Goal: Book appointment/travel/reservation

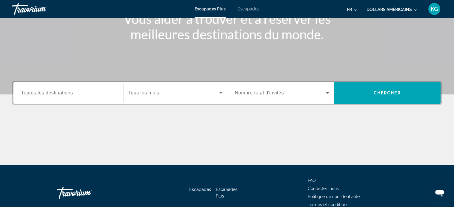
scroll to position [90, 0]
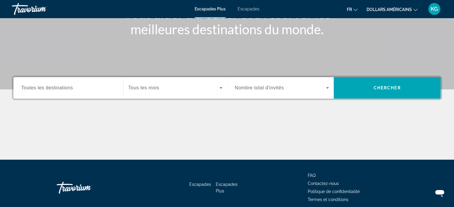
click at [76, 90] on input "Destination Toutes les destinations" at bounding box center [68, 88] width 94 height 7
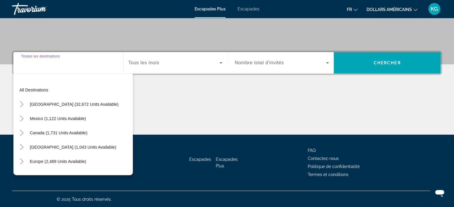
scroll to position [115, 0]
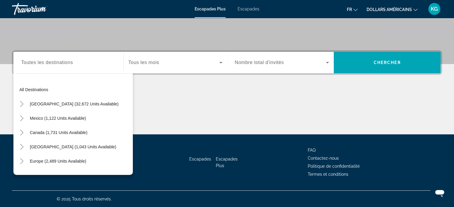
drag, startPoint x: 167, startPoint y: 83, endPoint x: 172, endPoint y: 83, distance: 4.8
click at [172, 83] on div "Destination Toutes les destinations All destinations United States (32,672 unit…" at bounding box center [227, 92] width 454 height 84
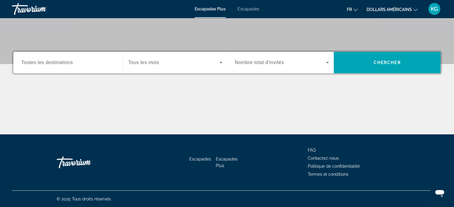
click at [76, 64] on input "Destination Toutes les destinations" at bounding box center [68, 62] width 94 height 7
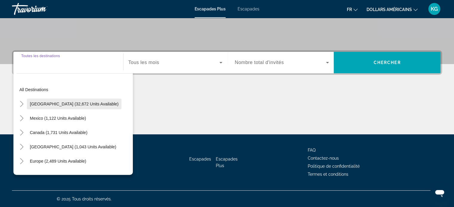
click at [67, 97] on span "Widget de recherche" at bounding box center [74, 104] width 95 height 14
type input "**********"
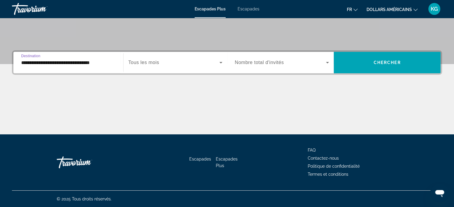
click at [161, 63] on span "Widget de recherche" at bounding box center [173, 62] width 91 height 7
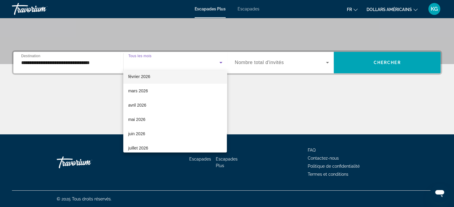
click at [154, 78] on mat-option "février 2026" at bounding box center [175, 77] width 104 height 14
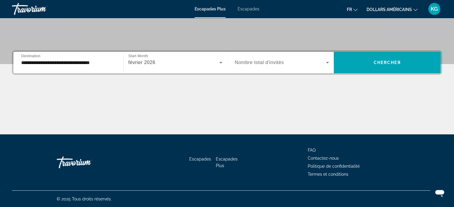
click at [269, 64] on span "Nombre total d'invités" at bounding box center [259, 62] width 49 height 5
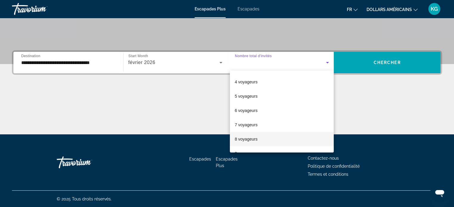
scroll to position [66, 0]
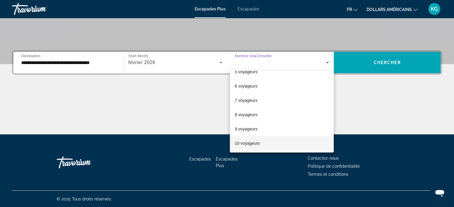
click at [252, 137] on mat-option "10 voyageurs" at bounding box center [282, 143] width 104 height 14
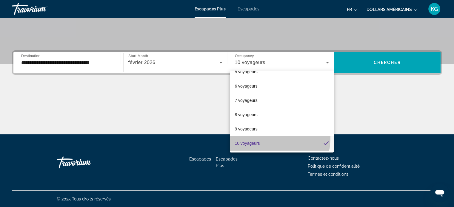
click at [252, 137] on mat-option "10 voyageurs" at bounding box center [282, 143] width 104 height 14
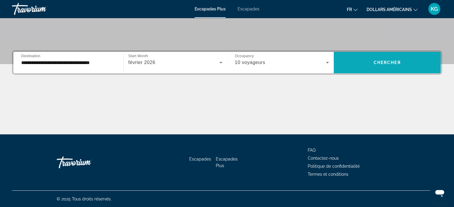
click at [395, 56] on span "Widget de recherche" at bounding box center [387, 62] width 107 height 14
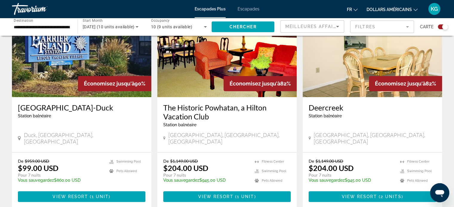
scroll to position [477, 0]
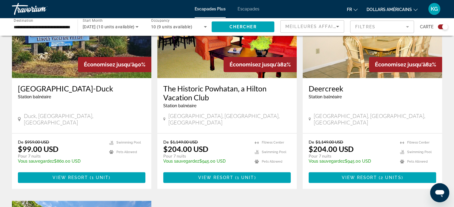
click at [18, 100] on div "Barrier Island Station-Duck Station balnéaire - Ceci est une station d'adultes …" at bounding box center [81, 105] width 139 height 55
drag, startPoint x: 53, startPoint y: 99, endPoint x: 10, endPoint y: 99, distance: 43.0
click at [10, 99] on app-exchanges-search-item "Économisez jusqu'à 90% Barrier Island Station-Duck Station balnéaire - Ceci est…" at bounding box center [81, 86] width 145 height 206
copy span "Duck, NC, USA"
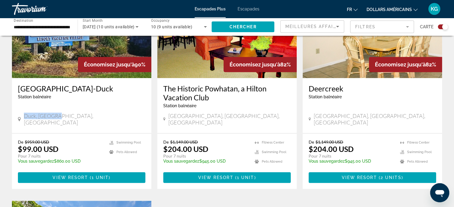
click at [55, 108] on div "Barrier Island Station-Duck Station balnéaire - Ceci est une station d'adultes …" at bounding box center [81, 105] width 139 height 55
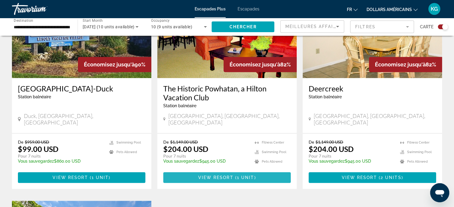
click at [222, 175] on span "View Resort" at bounding box center [215, 177] width 35 height 5
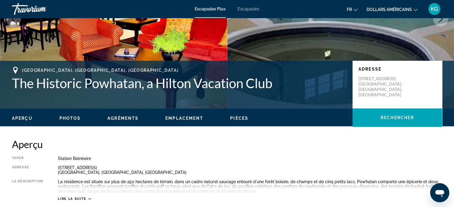
scroll to position [90, 0]
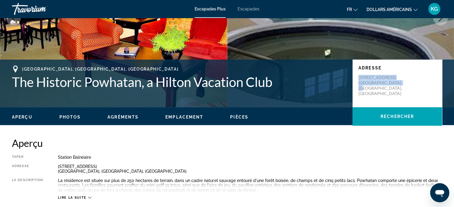
drag, startPoint x: 359, startPoint y: 77, endPoint x: 400, endPoint y: 89, distance: 42.7
click at [400, 89] on div "Adresse 3601 Ironbound Road Williamsburg, VA, USA" at bounding box center [397, 84] width 90 height 48
copy p "3601 Ironbound Road Williamsburg, VA, USA"
click at [214, 10] on font "Escapades Plus" at bounding box center [210, 9] width 31 height 5
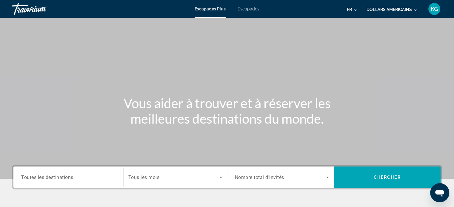
click at [263, 177] on span "Nombre total d'invités" at bounding box center [259, 178] width 49 height 6
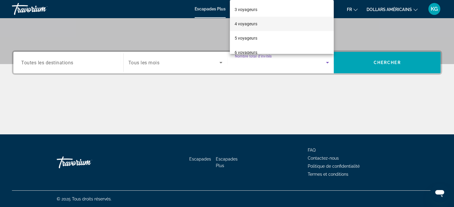
scroll to position [94, 0]
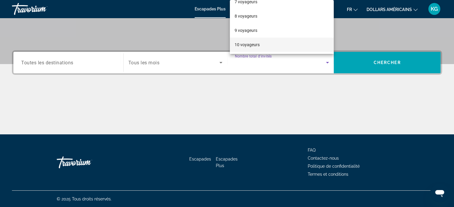
click at [255, 45] on font "10 voyageurs" at bounding box center [247, 44] width 25 height 5
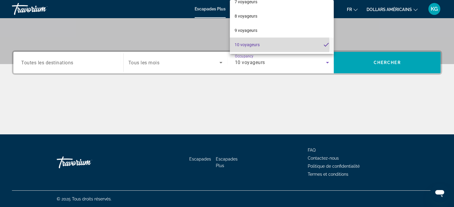
click at [255, 45] on font "10 voyageurs" at bounding box center [247, 44] width 25 height 5
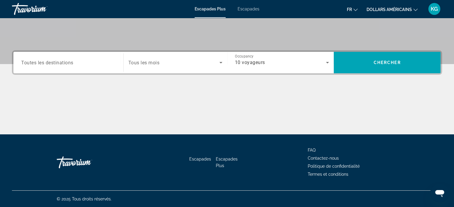
click at [153, 63] on span "Tous les mois" at bounding box center [143, 63] width 31 height 6
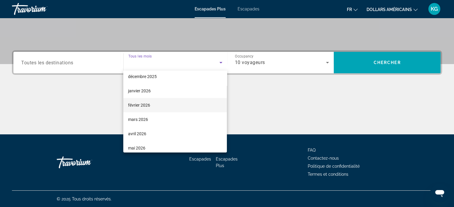
scroll to position [60, 0]
click at [146, 106] on font "février 2026" at bounding box center [139, 106] width 22 height 5
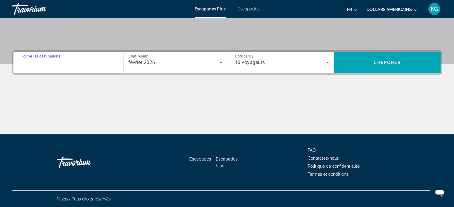
click at [83, 60] on input "Destination Toutes les destinations" at bounding box center [68, 62] width 94 height 7
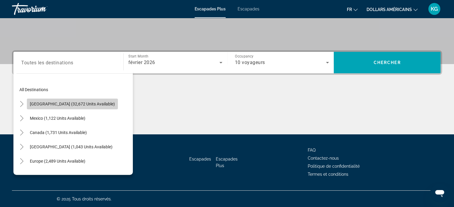
click at [78, 106] on span "United States (32,672 units available)" at bounding box center [72, 104] width 85 height 5
type input "**********"
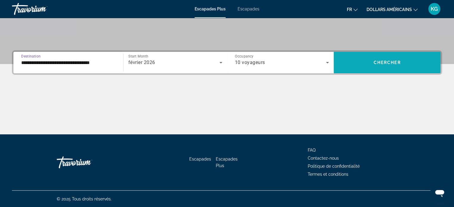
click at [363, 67] on span "Search widget" at bounding box center [387, 62] width 107 height 14
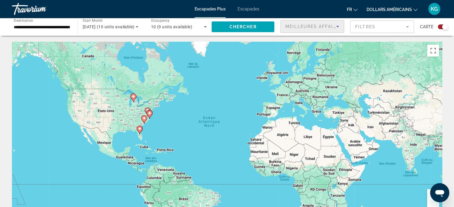
click at [326, 29] on div "Meilleures affaires" at bounding box center [310, 26] width 51 height 7
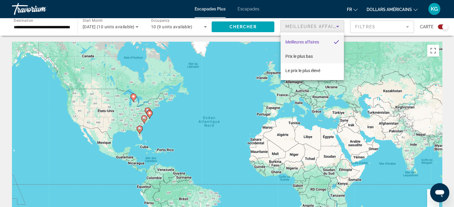
click at [299, 60] on mat-option "Prix ​​le plus bas" at bounding box center [311, 56] width 63 height 14
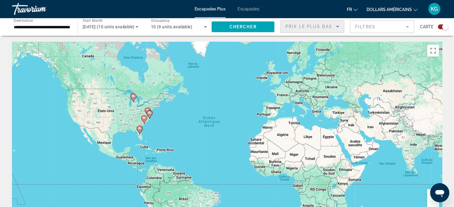
click at [390, 30] on mat-form-field "Filtres" at bounding box center [382, 27] width 64 height 13
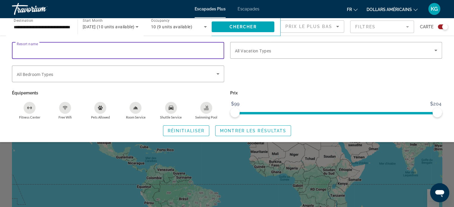
click at [46, 49] on input "Resort name" at bounding box center [118, 50] width 203 height 7
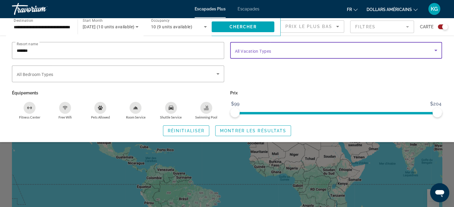
click at [307, 48] on span "Search widget" at bounding box center [335, 50] width 200 height 7
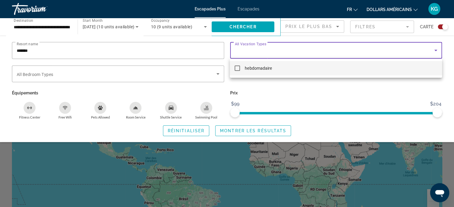
click at [306, 47] on div at bounding box center [227, 103] width 454 height 207
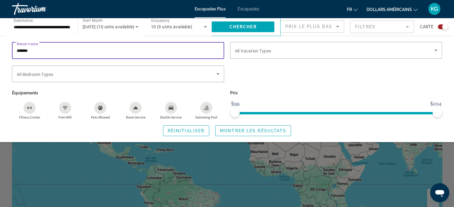
click at [49, 47] on input "*******" at bounding box center [118, 50] width 203 height 7
type input "*"
type input "**********"
click at [104, 77] on span "Search widget" at bounding box center [117, 73] width 200 height 7
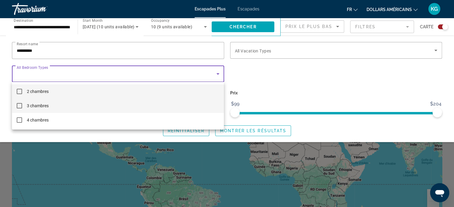
click at [50, 107] on mat-option "3 chambres" at bounding box center [118, 106] width 212 height 14
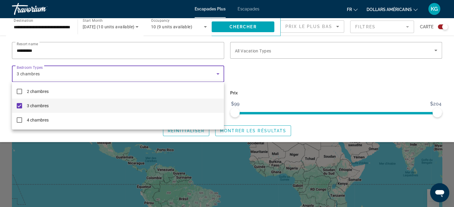
click at [307, 94] on div at bounding box center [227, 103] width 454 height 207
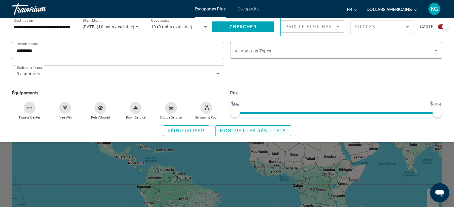
click at [237, 131] on span "Montrer les résultats" at bounding box center [253, 131] width 66 height 5
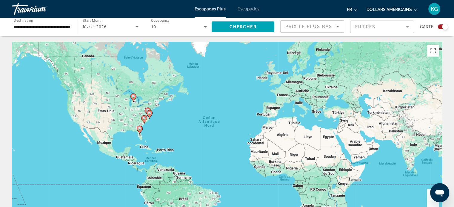
click at [360, 29] on mat-form-field "Filtres" at bounding box center [382, 27] width 64 height 13
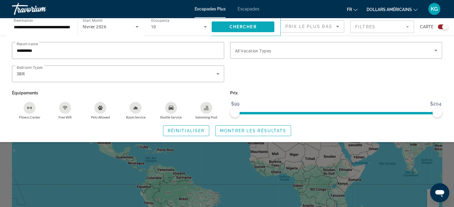
click at [249, 26] on span "Chercher" at bounding box center [242, 26] width 27 height 5
click at [245, 133] on span "Montrer les résultats" at bounding box center [253, 131] width 66 height 5
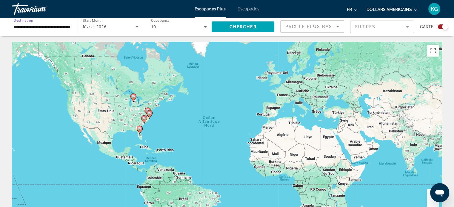
click at [58, 25] on input "**********" at bounding box center [42, 27] width 56 height 7
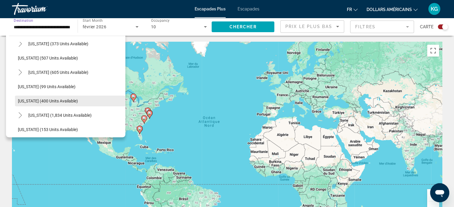
scroll to position [253, 0]
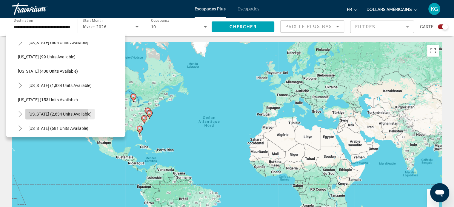
click at [54, 114] on span "Nevada (2,634 units available)" at bounding box center [59, 114] width 63 height 5
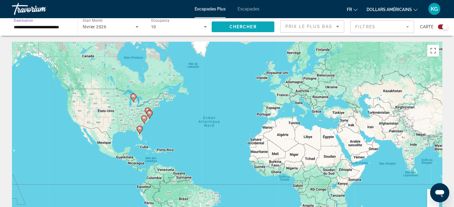
click at [249, 26] on span "Chercher" at bounding box center [242, 26] width 27 height 5
click at [58, 25] on input "**********" at bounding box center [42, 27] width 56 height 7
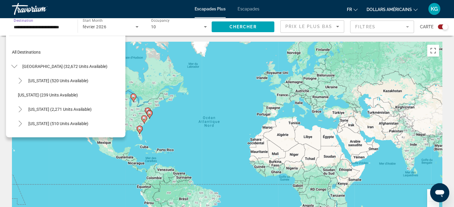
scroll to position [279, 0]
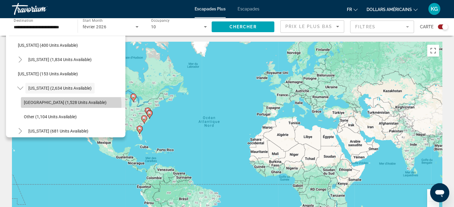
click at [66, 105] on span "Search widget" at bounding box center [73, 102] width 104 height 14
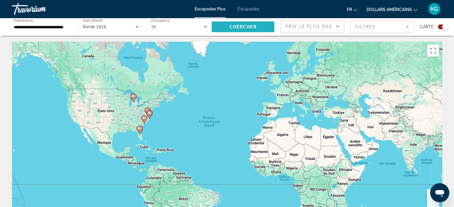
click at [244, 29] on span "Chercher" at bounding box center [242, 26] width 27 height 5
click at [197, 30] on div "10" at bounding box center [177, 26] width 53 height 7
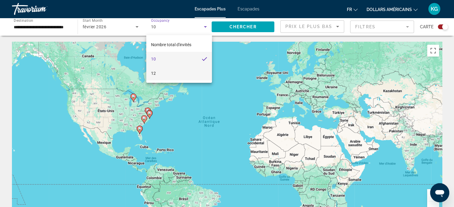
click at [165, 74] on mat-option "12" at bounding box center [179, 73] width 66 height 14
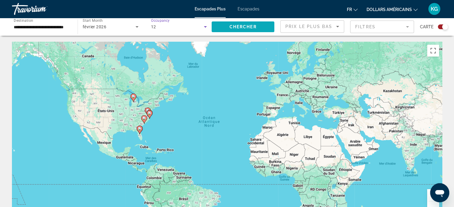
click at [234, 25] on span "Chercher" at bounding box center [242, 26] width 27 height 5
click at [173, 32] on div "12" at bounding box center [179, 26] width 56 height 17
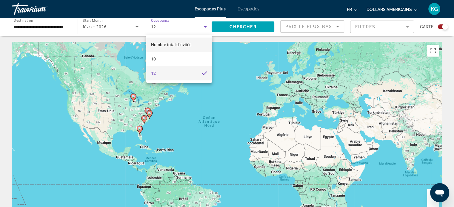
click at [179, 44] on font "Nombre total d'invités" at bounding box center [171, 44] width 40 height 5
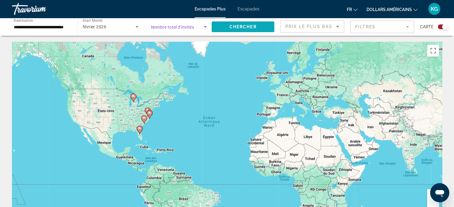
click at [249, 24] on button "Chercher" at bounding box center [243, 26] width 63 height 11
click at [60, 28] on input "**********" at bounding box center [42, 27] width 56 height 7
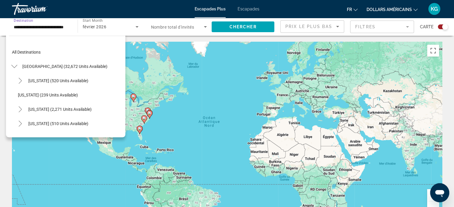
scroll to position [293, 0]
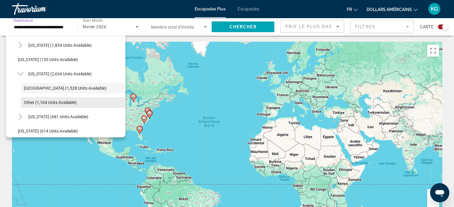
click at [49, 99] on span "Search widget" at bounding box center [73, 102] width 104 height 14
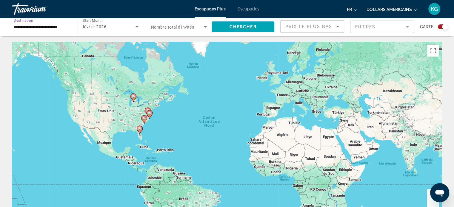
click at [63, 25] on input "**********" at bounding box center [42, 27] width 56 height 7
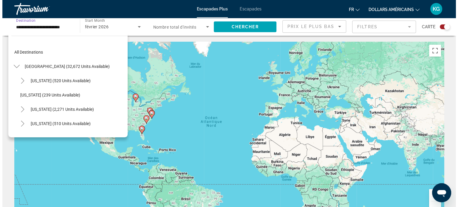
scroll to position [308, 0]
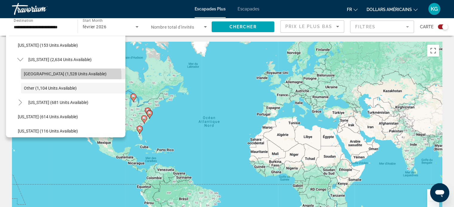
click at [68, 76] on span "Search widget" at bounding box center [73, 74] width 104 height 14
type input "**********"
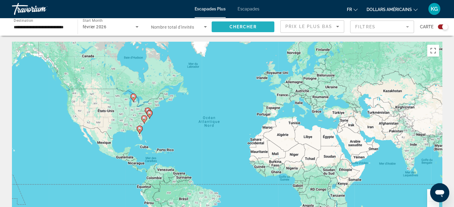
click at [249, 27] on span "Chercher" at bounding box center [242, 26] width 27 height 5
click at [438, 27] on div "Search widget" at bounding box center [443, 26] width 10 height 5
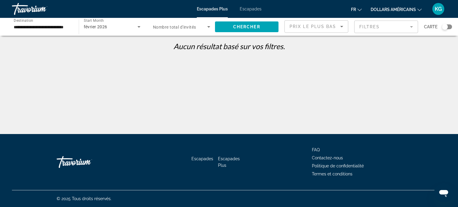
click at [329, 28] on span "Prix ​​le plus bas" at bounding box center [313, 26] width 47 height 5
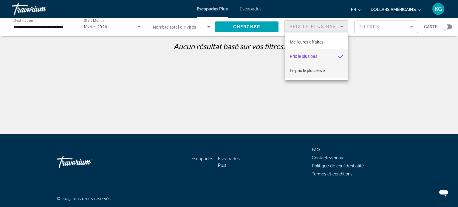
click at [315, 70] on font "Le prix le plus élevé" at bounding box center [307, 70] width 35 height 5
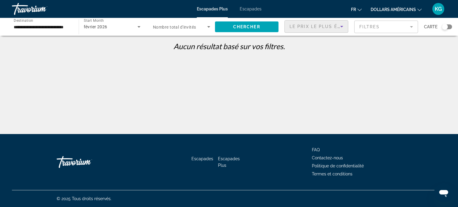
click at [380, 30] on mat-form-field "Filtres" at bounding box center [386, 27] width 64 height 13
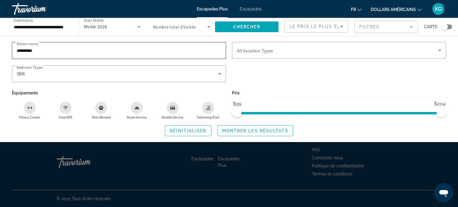
click at [55, 52] on input "**********" at bounding box center [119, 50] width 205 height 7
drag, startPoint x: 55, startPoint y: 52, endPoint x: 6, endPoint y: 50, distance: 48.7
click at [49, 52] on input "**********" at bounding box center [119, 50] width 205 height 7
click at [6, 50] on div "**********" at bounding box center [229, 89] width 458 height 94
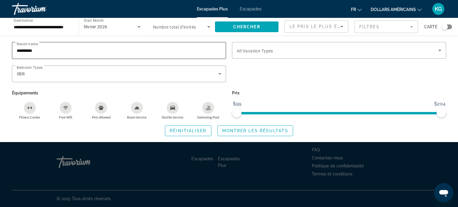
click at [45, 49] on input "**********" at bounding box center [119, 50] width 205 height 7
drag, startPoint x: 30, startPoint y: 51, endPoint x: 1, endPoint y: 54, distance: 29.0
click at [17, 53] on input "**********" at bounding box center [119, 50] width 205 height 7
drag, startPoint x: 1, startPoint y: 54, endPoint x: 23, endPoint y: 48, distance: 23.2
click at [2, 54] on div "**********" at bounding box center [229, 89] width 458 height 94
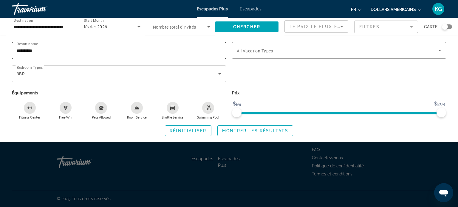
drag, startPoint x: 37, startPoint y: 44, endPoint x: 51, endPoint y: 57, distance: 19.2
click at [38, 44] on span "Resort name" at bounding box center [27, 44] width 21 height 4
type input "*********"
click at [230, 26] on span "Search widget" at bounding box center [247, 27] width 64 height 14
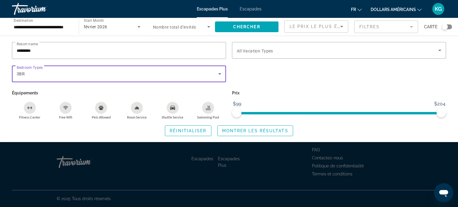
click at [38, 75] on div "3BR" at bounding box center [118, 73] width 202 height 7
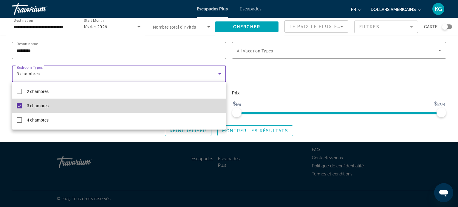
click at [38, 104] on font "3 chambres" at bounding box center [38, 106] width 22 height 5
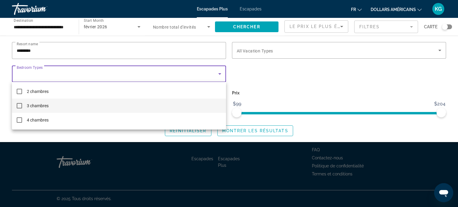
click at [83, 108] on mat-option "3 chambres" at bounding box center [119, 106] width 214 height 14
click at [342, 130] on div at bounding box center [229, 103] width 458 height 207
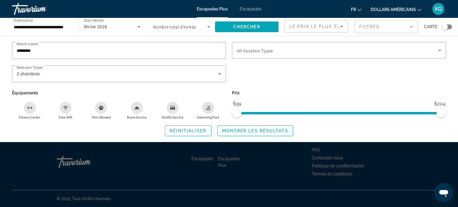
click at [240, 129] on span "Montrer les résultats" at bounding box center [255, 131] width 66 height 5
click at [252, 131] on span "Montrer les résultats" at bounding box center [255, 131] width 66 height 5
click at [257, 132] on span "Montrer les résultats" at bounding box center [255, 131] width 66 height 5
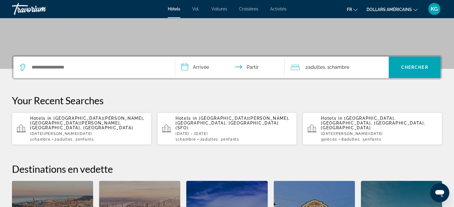
scroll to position [119, 0]
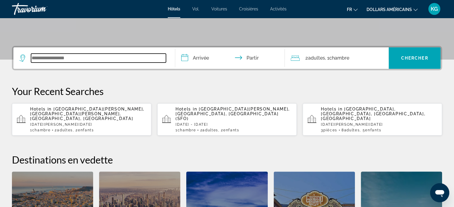
click at [73, 59] on input "Widget de recherche" at bounding box center [98, 58] width 135 height 9
click at [73, 59] on div "**********" at bounding box center [227, 163] width 454 height 235
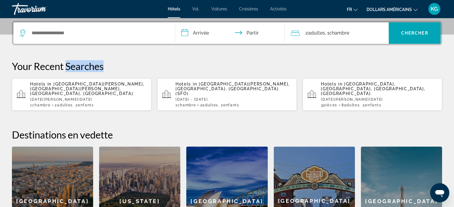
scroll to position [146, 0]
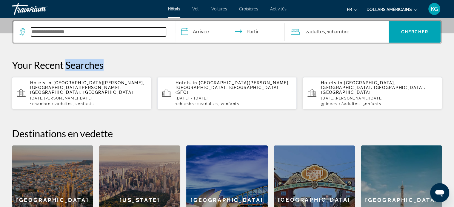
click at [149, 36] on input "Widget de recherche" at bounding box center [98, 31] width 135 height 9
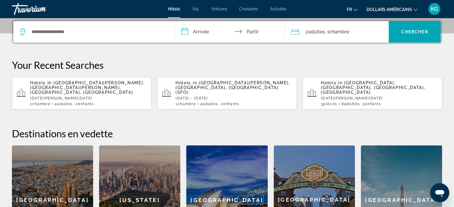
click at [194, 33] on input "**********" at bounding box center [231, 32] width 112 height 23
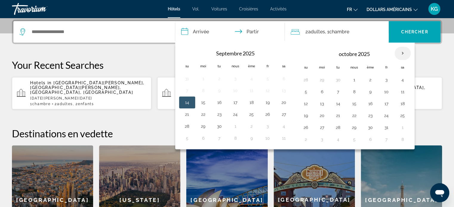
click at [396, 54] on th "Mois prochain" at bounding box center [402, 53] width 16 height 13
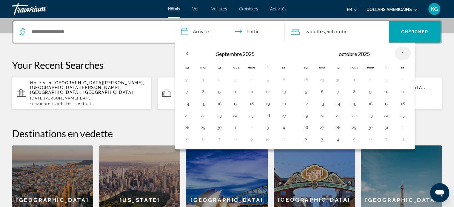
click at [396, 54] on th "Mois prochain" at bounding box center [402, 53] width 16 height 13
click at [400, 53] on th "Mois prochain" at bounding box center [402, 53] width 16 height 13
click at [401, 53] on th "Mois prochain" at bounding box center [402, 53] width 16 height 13
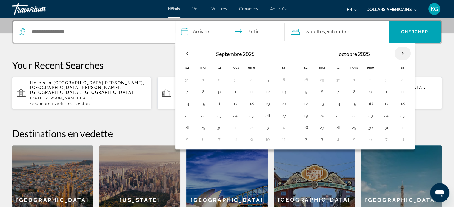
click at [401, 53] on th "Mois prochain" at bounding box center [402, 53] width 16 height 13
click at [401, 54] on th "Mois prochain" at bounding box center [402, 53] width 16 height 13
click at [402, 54] on th "Mois prochain" at bounding box center [402, 53] width 16 height 13
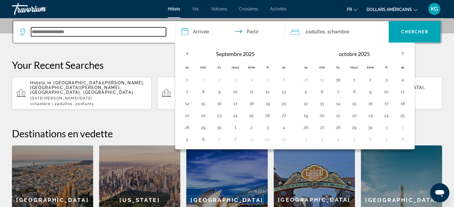
click at [121, 35] on input "Widget de recherche" at bounding box center [98, 31] width 135 height 9
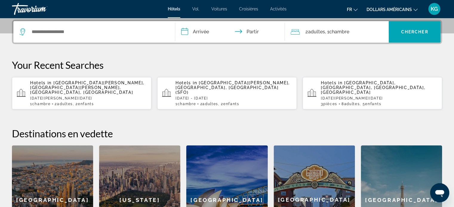
click at [200, 33] on input "**********" at bounding box center [231, 32] width 112 height 23
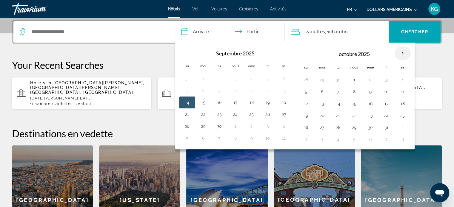
click at [405, 55] on th "Mois prochain" at bounding box center [402, 53] width 16 height 13
click at [337, 34] on font "Chambre" at bounding box center [339, 32] width 20 height 6
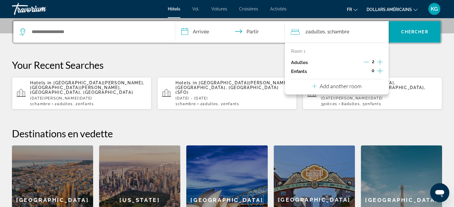
click at [381, 69] on icon "Increment children" at bounding box center [379, 70] width 5 height 7
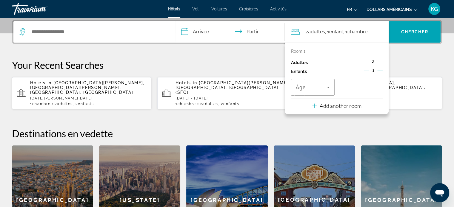
click at [381, 69] on icon "Increment children" at bounding box center [379, 70] width 5 height 7
click at [253, 27] on input "**********" at bounding box center [231, 32] width 112 height 23
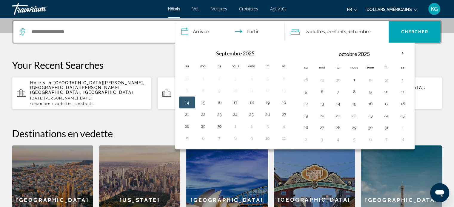
click at [253, 30] on input "**********" at bounding box center [231, 32] width 112 height 23
click at [184, 102] on button "14" at bounding box center [187, 102] width 10 height 8
drag, startPoint x: 210, startPoint y: 105, endPoint x: 214, endPoint y: 105, distance: 3.6
click at [210, 105] on table "Septembre 2025 Su Moi Tu Nous Ème Fr Sa 31 1 2 3 4 5 6 7 8 9 10 11 12 13 14 15 …" at bounding box center [235, 96] width 113 height 98
click at [234, 100] on button "17" at bounding box center [236, 102] width 10 height 8
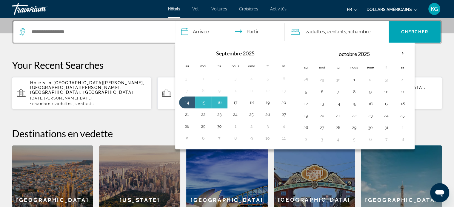
type input "**********"
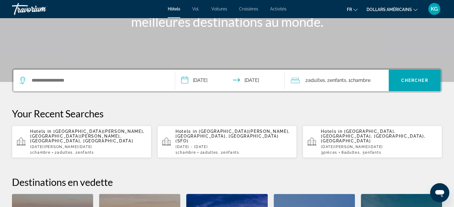
scroll to position [26, 0]
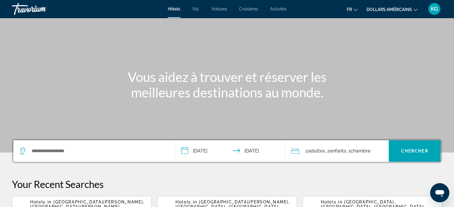
click at [33, 7] on div "Travorium" at bounding box center [42, 9] width 60 height 16
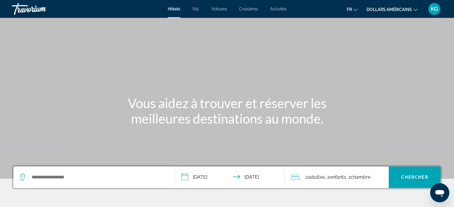
click at [33, 7] on div "Travorium" at bounding box center [42, 9] width 60 height 16
click at [176, 11] on font "Hôtels" at bounding box center [174, 9] width 13 height 5
click at [187, 178] on input "**********" at bounding box center [231, 178] width 112 height 23
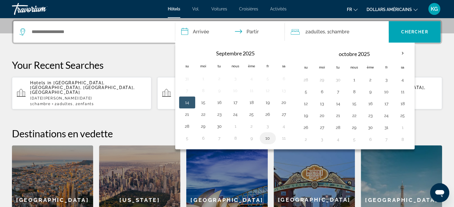
scroll to position [146, 0]
click at [402, 54] on th "Mois prochain" at bounding box center [402, 53] width 16 height 13
click at [402, 55] on th "Mois prochain" at bounding box center [402, 53] width 16 height 13
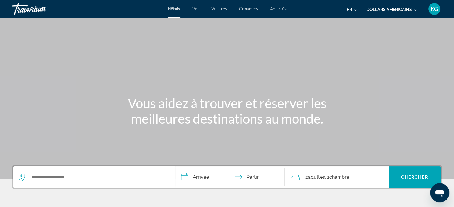
click at [199, 182] on input "**********" at bounding box center [231, 178] width 112 height 23
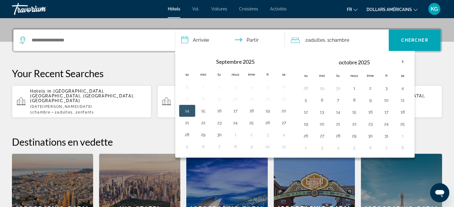
scroll to position [146, 0]
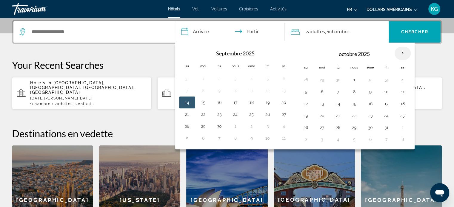
click at [402, 52] on th "Mois prochain" at bounding box center [402, 53] width 16 height 13
click at [402, 53] on th "Mois prochain" at bounding box center [402, 53] width 16 height 13
